Goal: Transaction & Acquisition: Subscribe to service/newsletter

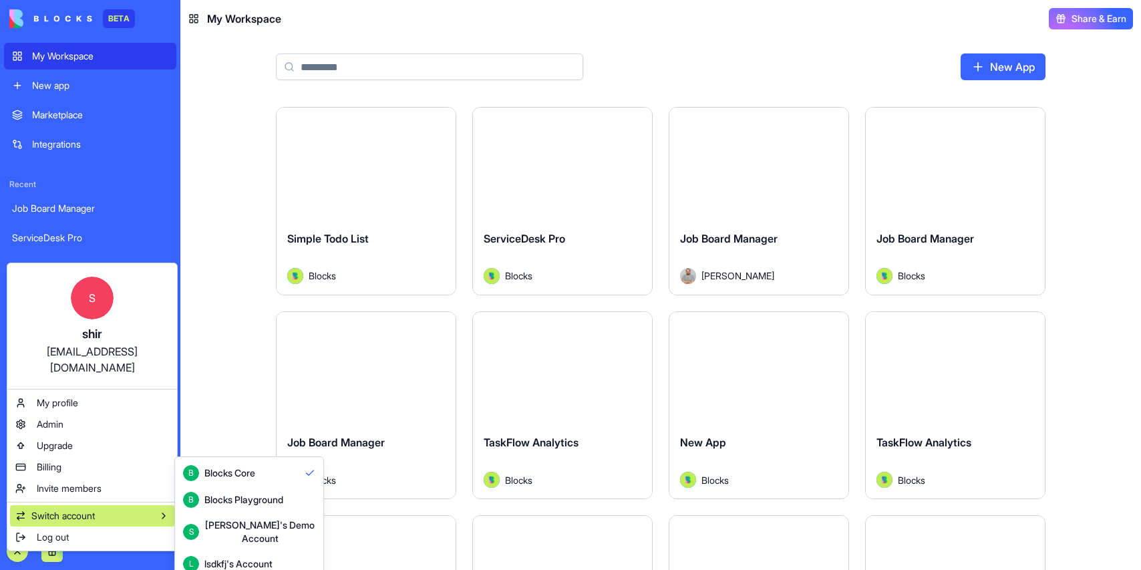
click at [73, 509] on span "Switch account" at bounding box center [62, 515] width 63 height 13
click at [232, 500] on div "Blocks Playground" at bounding box center [243, 499] width 79 height 13
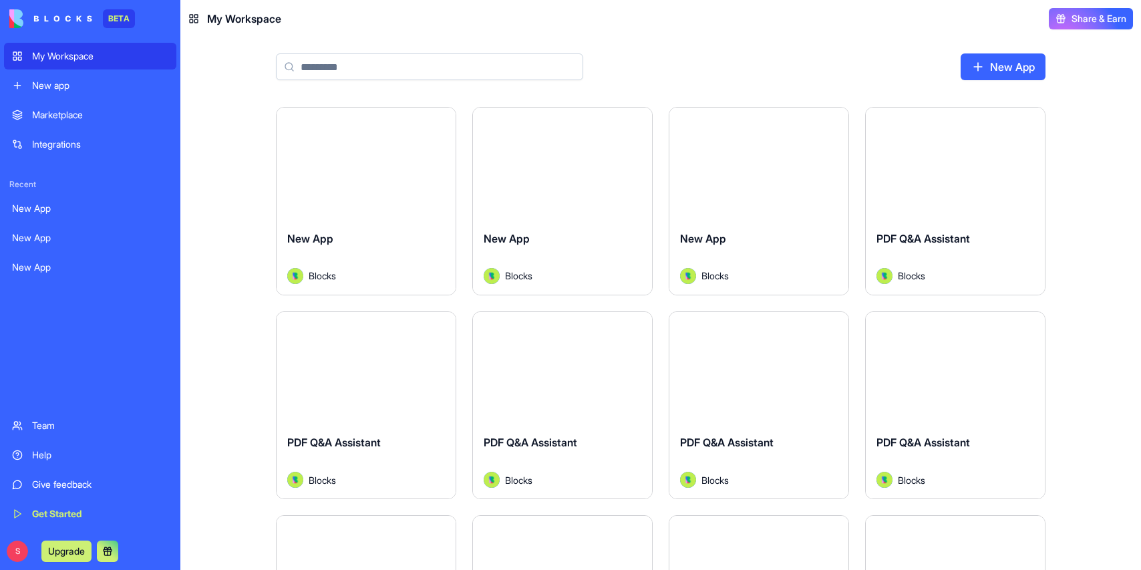
click at [65, 550] on button "Upgrade" at bounding box center [66, 550] width 50 height 21
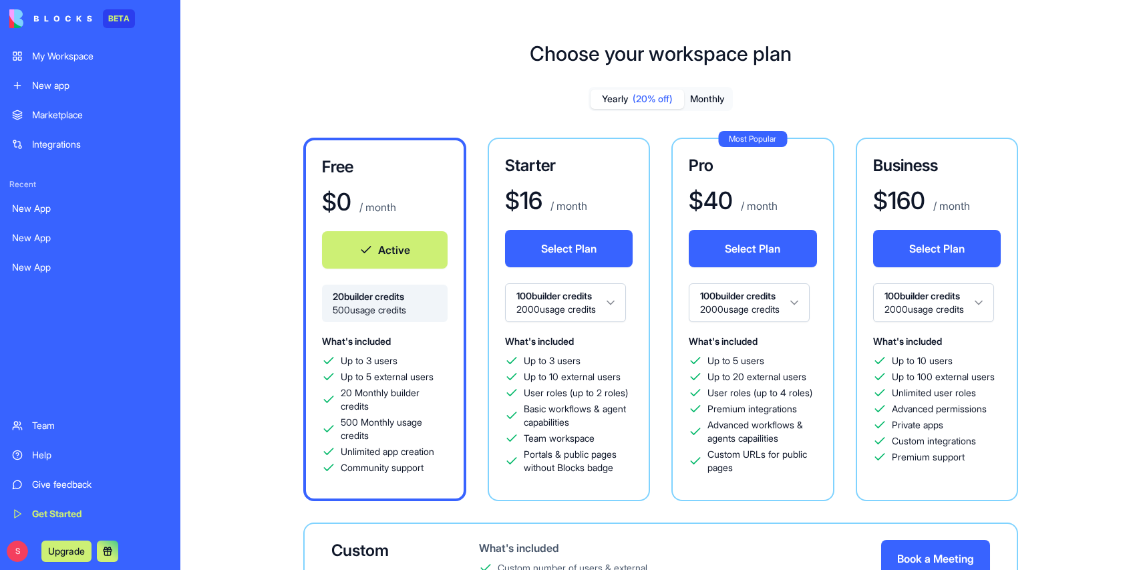
click at [573, 299] on html "BETA My Workspace New app Marketplace Integrations Recent New App New App New A…" at bounding box center [570, 285] width 1141 height 570
click at [550, 259] on button "Select Plan" at bounding box center [569, 248] width 128 height 37
click at [753, 245] on button "Select Plan" at bounding box center [753, 248] width 128 height 37
click at [923, 248] on button "Select Plan" at bounding box center [937, 248] width 128 height 37
